Goal: Find contact information: Find contact information

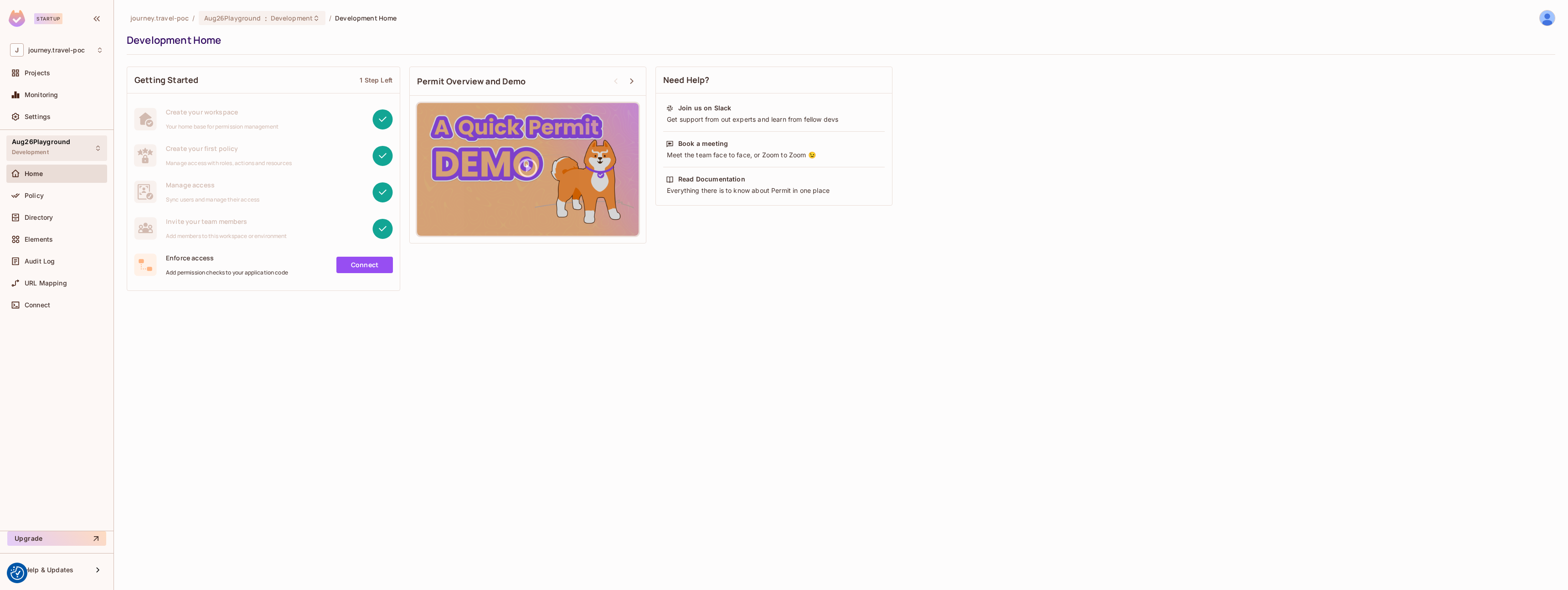
click at [92, 148] on div "Aug26Playground Development" at bounding box center [56, 147] width 100 height 25
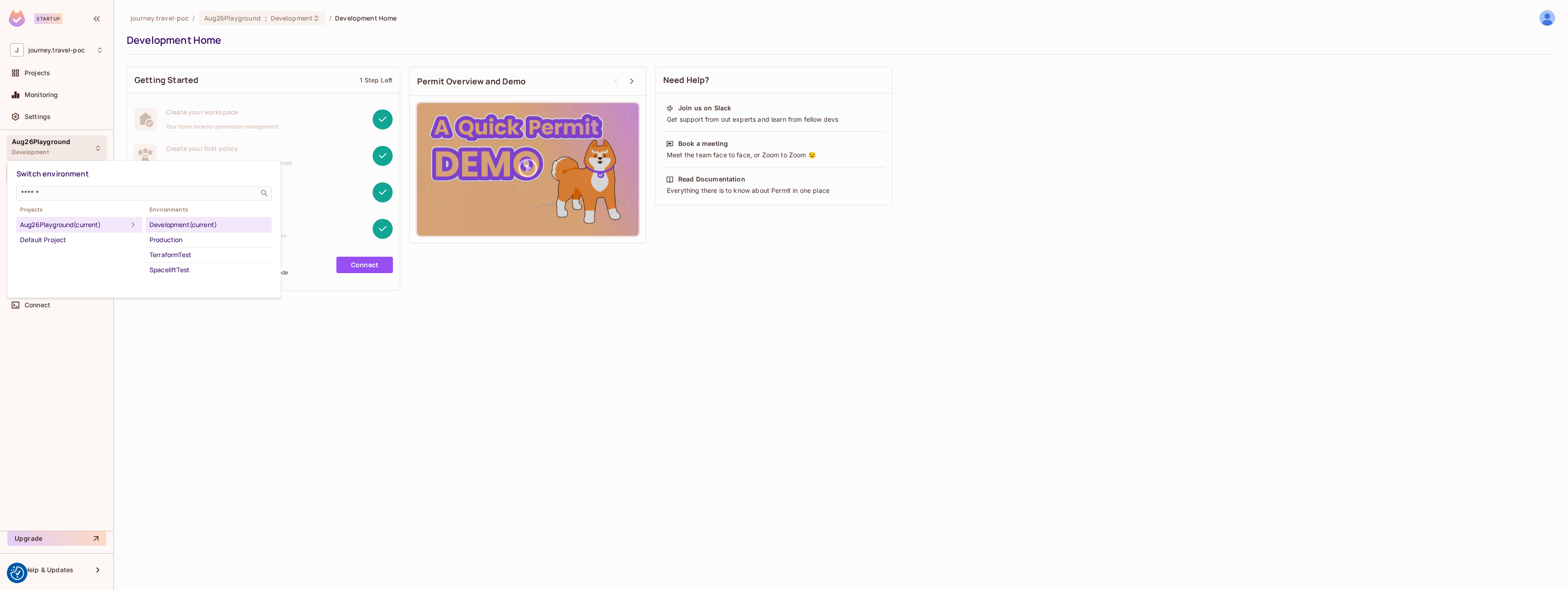
drag, startPoint x: 436, startPoint y: 294, endPoint x: 382, endPoint y: 257, distance: 65.5
click at [435, 294] on div at bounding box center [784, 295] width 1568 height 590
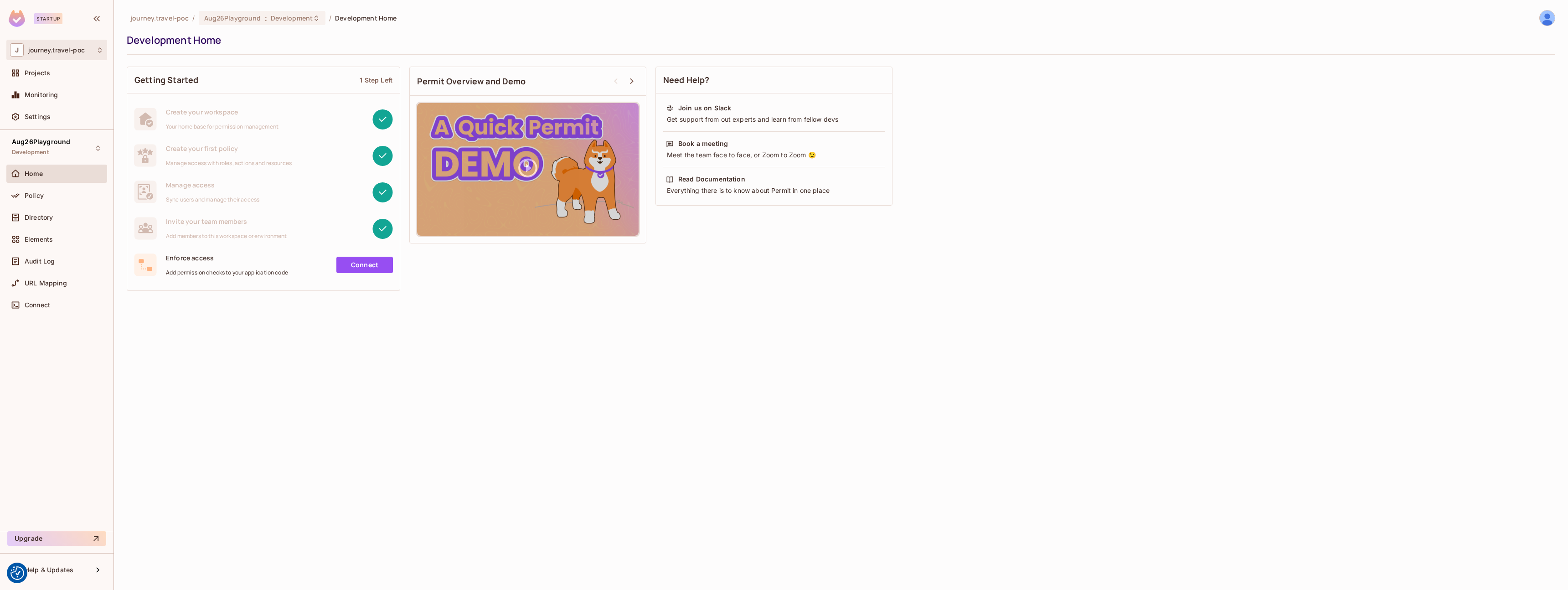
click at [66, 51] on span "journey.travel-poc" at bounding box center [56, 50] width 57 height 7
click at [72, 104] on span "[DOMAIN_NAME]" at bounding box center [59, 102] width 79 height 9
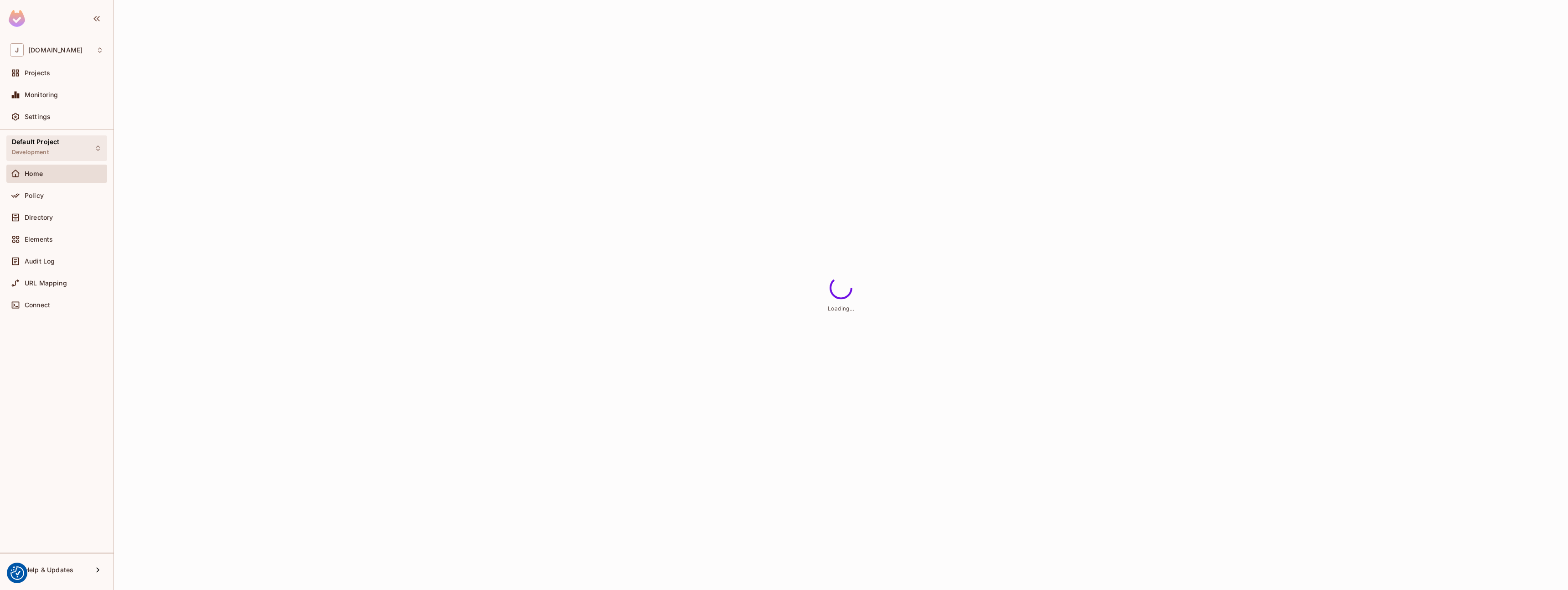
click at [77, 152] on div "Default Project Development" at bounding box center [56, 147] width 100 height 25
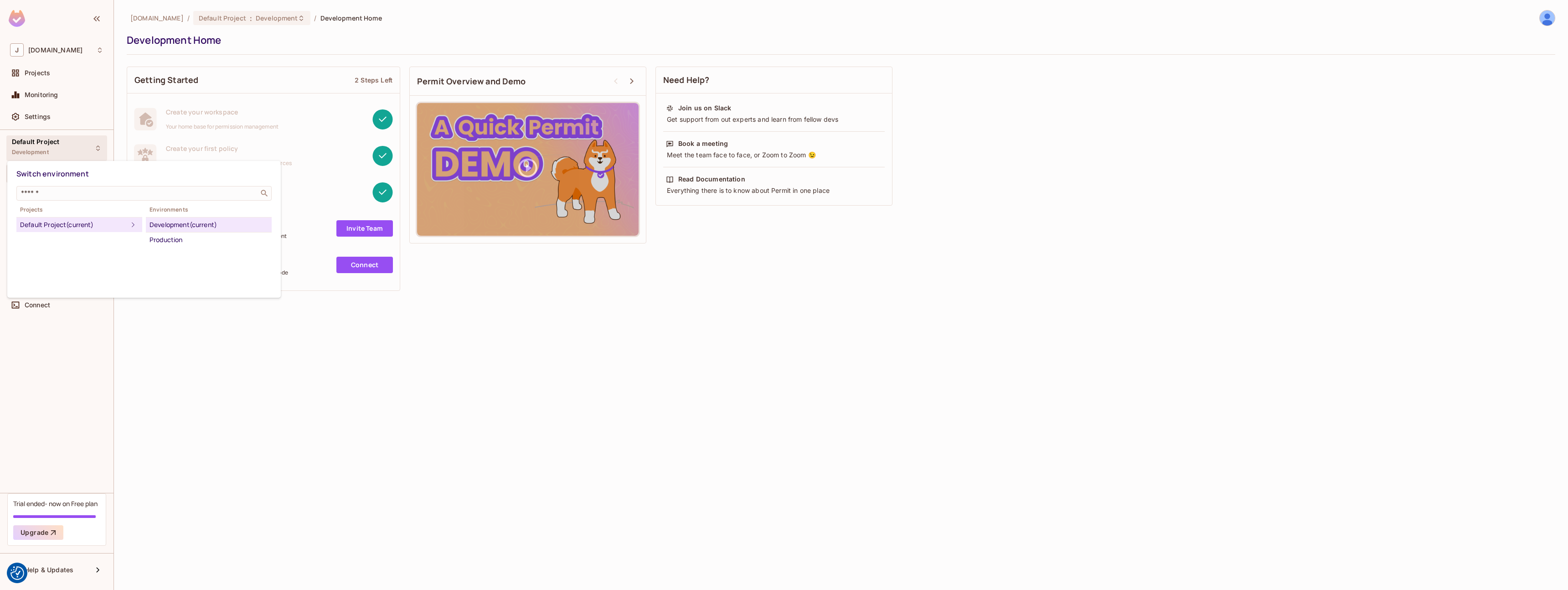
click at [77, 150] on div at bounding box center [784, 295] width 1568 height 590
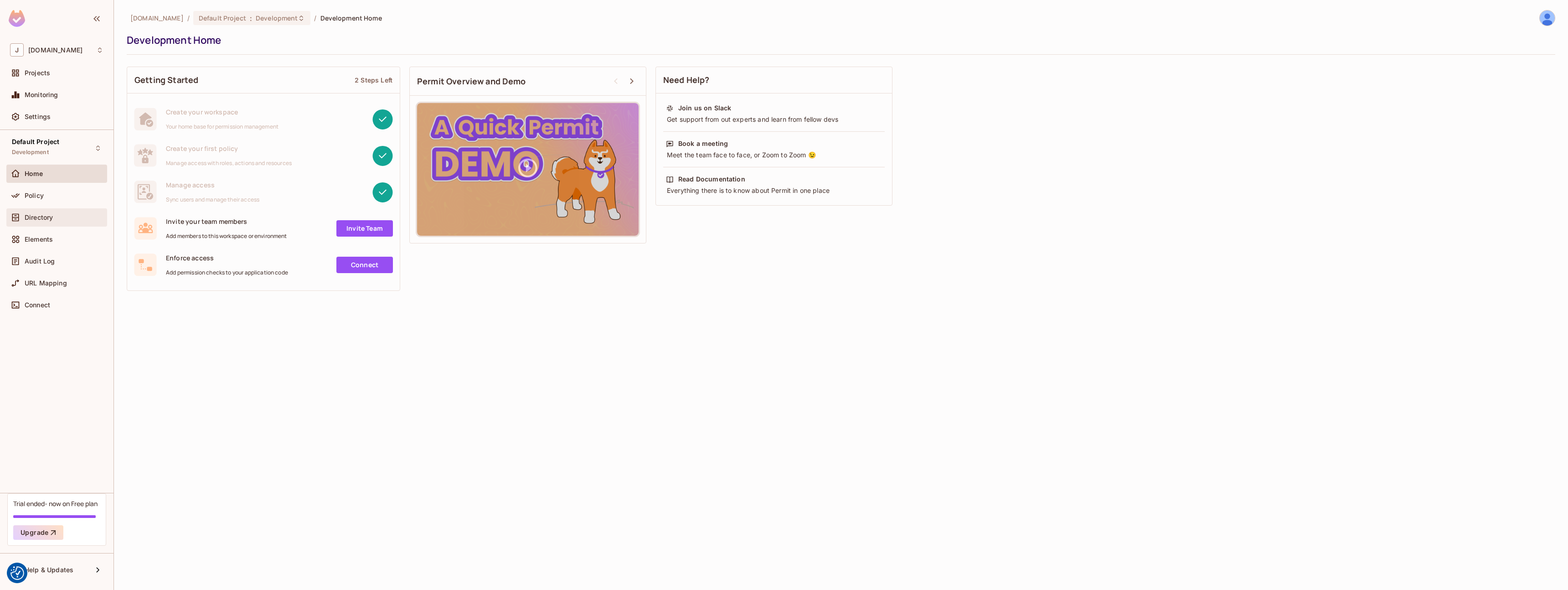
click at [52, 214] on span "Directory" at bounding box center [38, 217] width 28 height 7
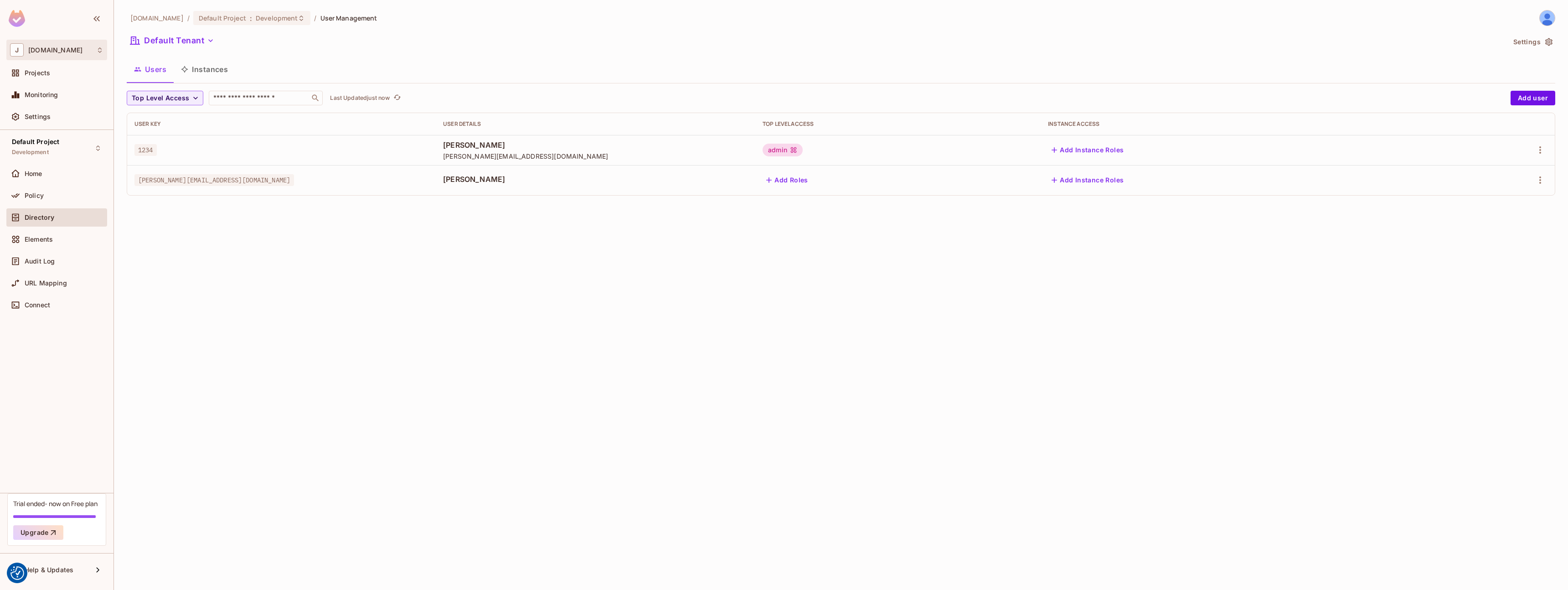
click at [70, 57] on div "J [DOMAIN_NAME]" at bounding box center [56, 50] width 100 height 21
click at [74, 81] on li "journey.travel-poc journeytravel-poc" at bounding box center [82, 77] width 150 height 24
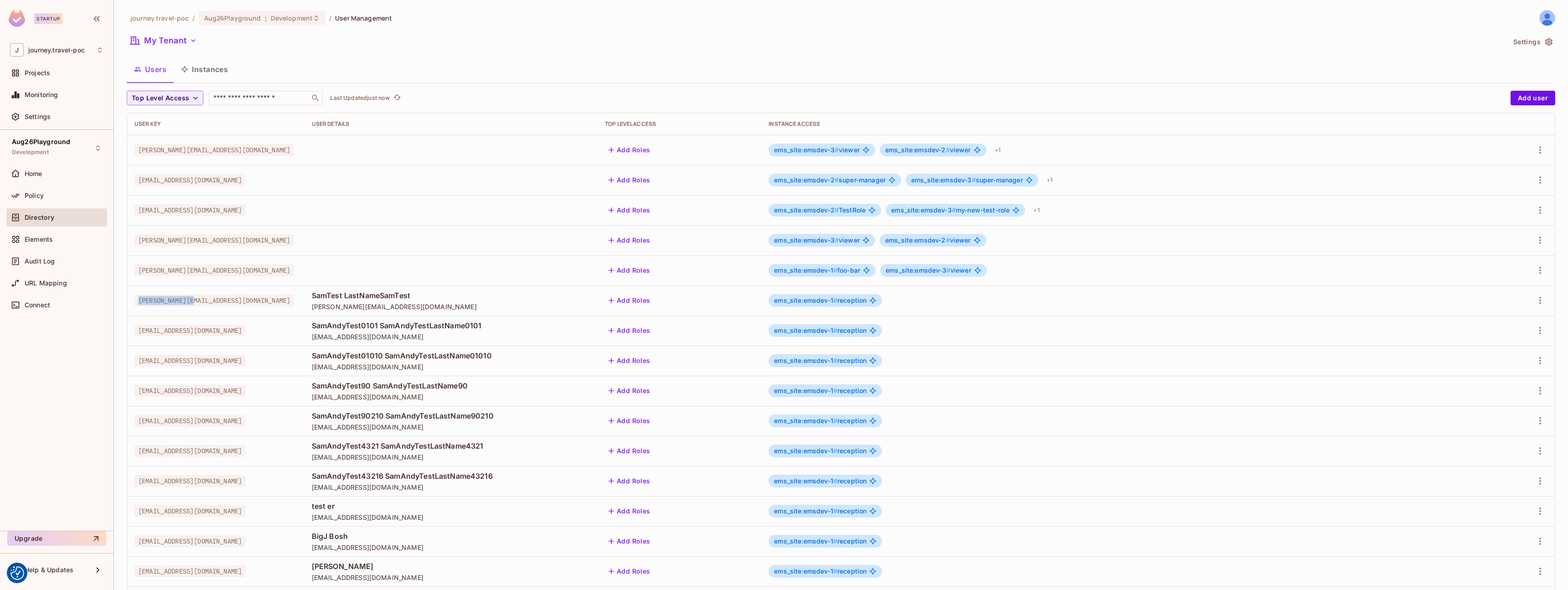
drag, startPoint x: 196, startPoint y: 300, endPoint x: 138, endPoint y: 301, distance: 58.0
click at [138, 301] on span "[PERSON_NAME][EMAIL_ADDRESS][DOMAIN_NAME]" at bounding box center [214, 300] width 159 height 12
copy span "[PERSON_NAME][EMAIL_ADDRESS][DOMAIN_NAME]"
